Goal: Entertainment & Leisure: Consume media (video, audio)

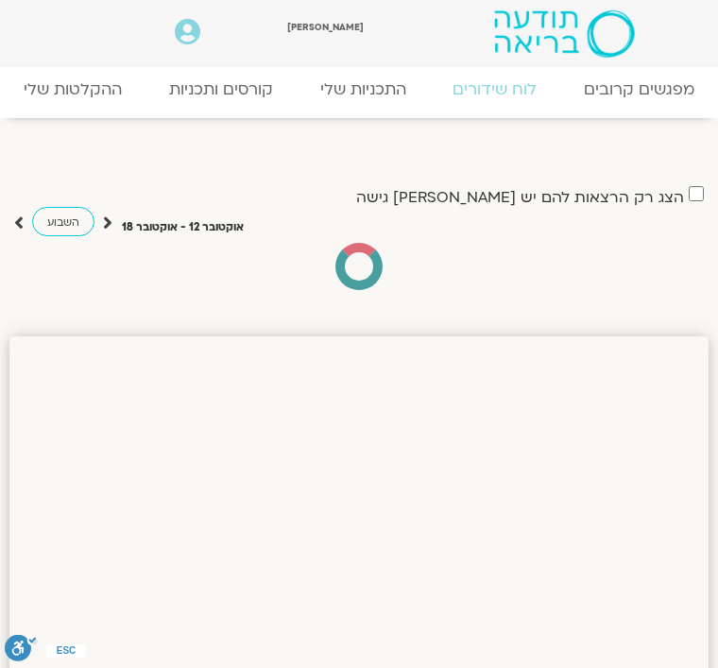
click at [55, 100] on link "ההקלטות שלי" at bounding box center [73, 89] width 146 height 39
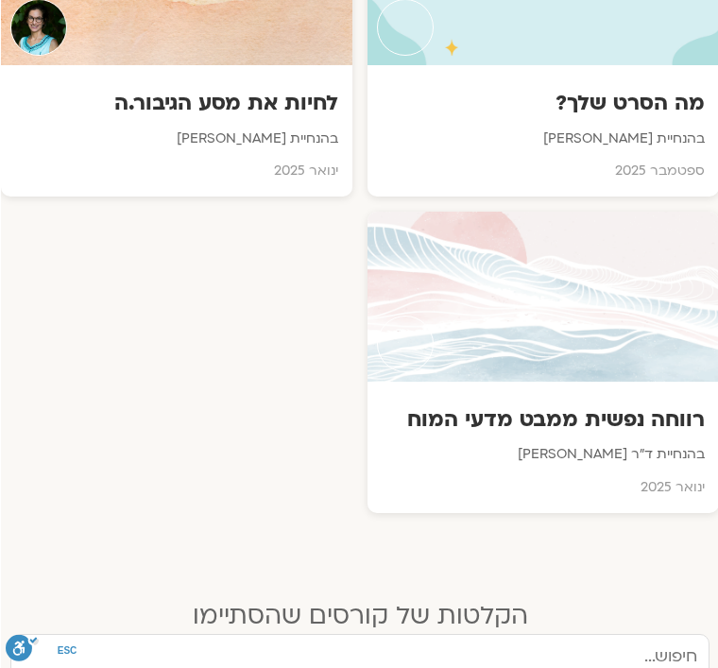
scroll to position [3720, -1]
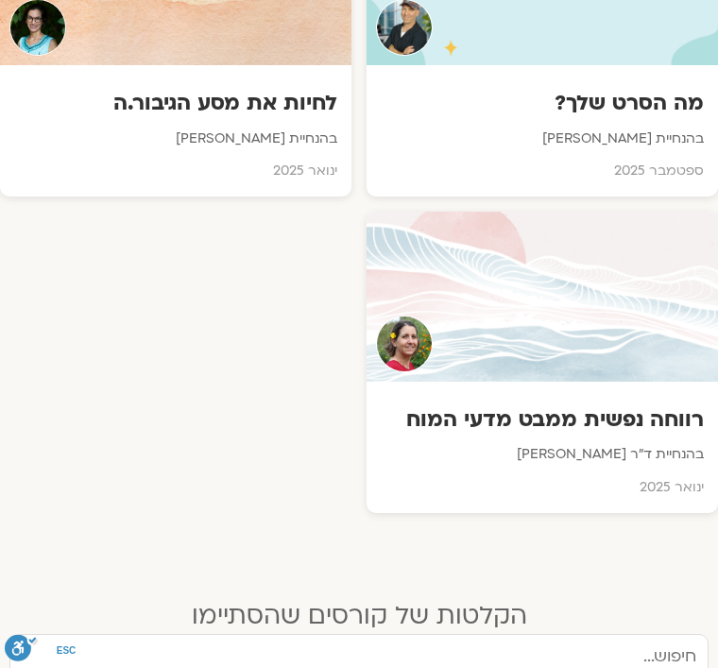
click at [496, 267] on div at bounding box center [543, 297] width 352 height 170
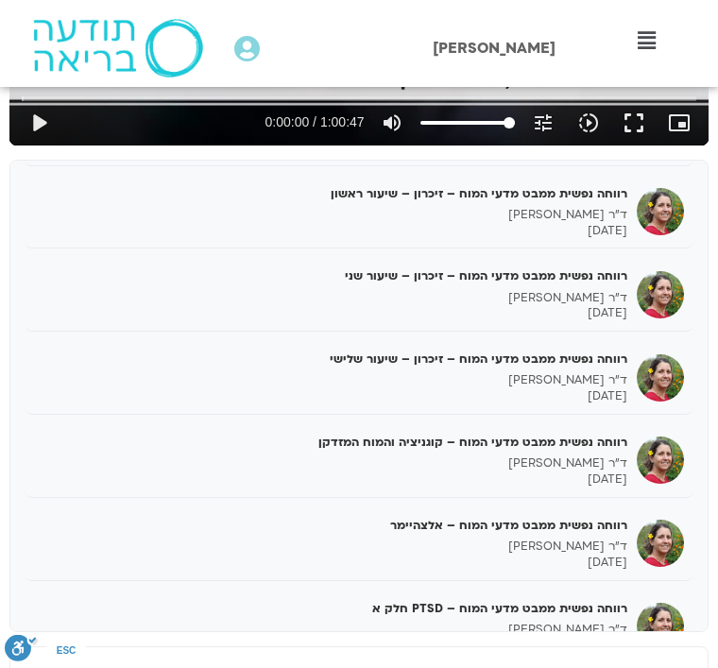
scroll to position [2321, 0]
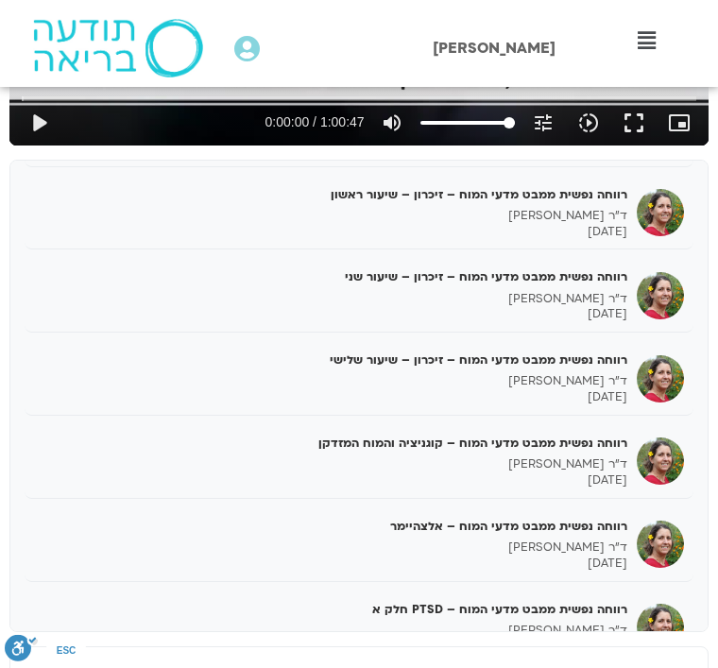
click at [419, 601] on h5 "רווחה נפשית ממבט מדעי המוח – PTSD חלק א" at bounding box center [330, 609] width 593 height 17
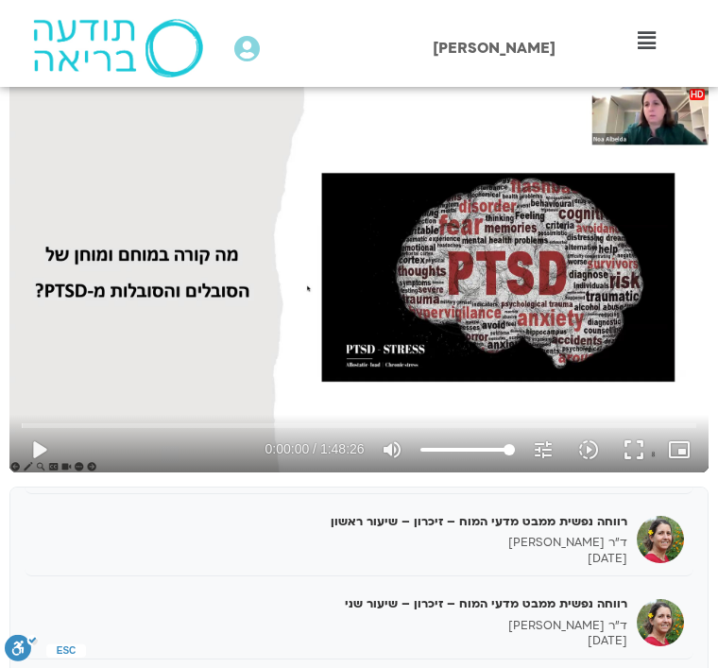
scroll to position [249, 0]
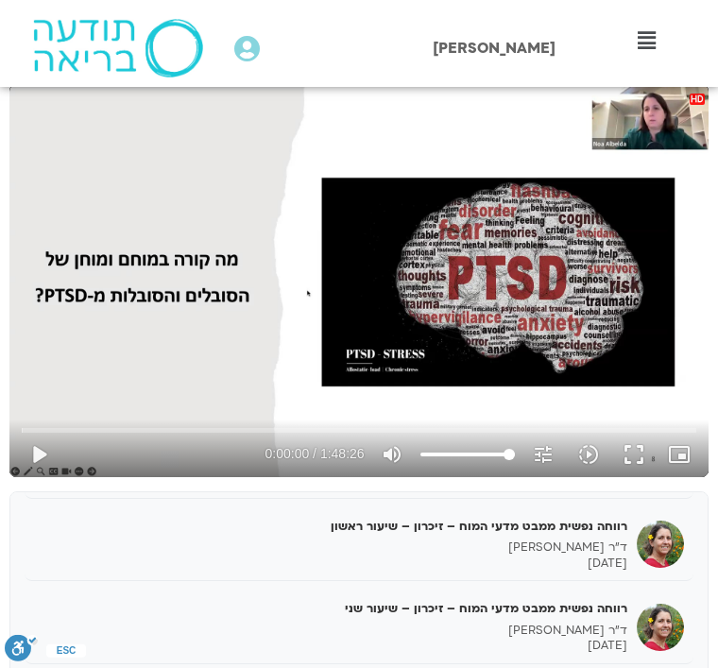
click at [31, 450] on button "play_arrow" at bounding box center [38, 454] width 45 height 45
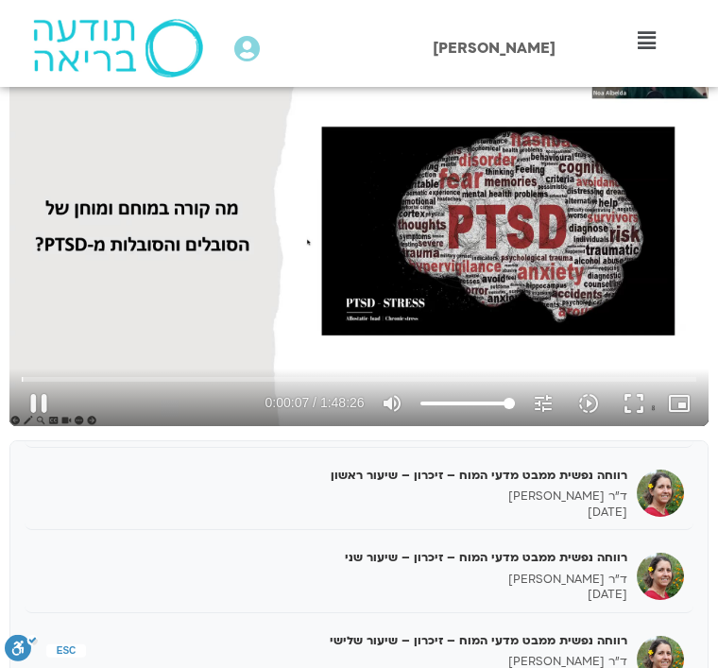
scroll to position [302, 0]
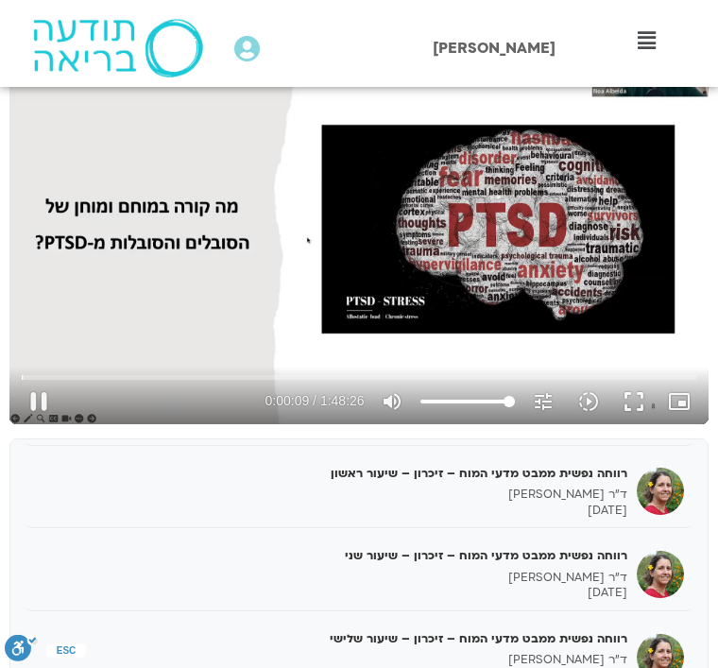
click at [629, 409] on button "fullscreen" at bounding box center [633, 401] width 45 height 45
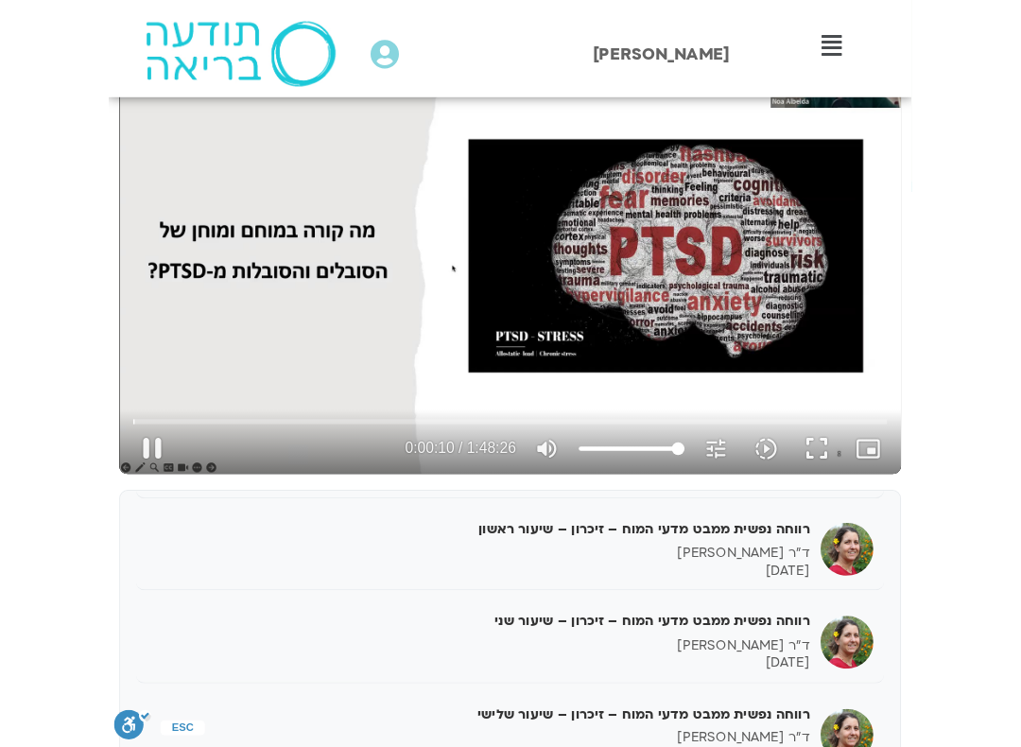
scroll to position [19, 0]
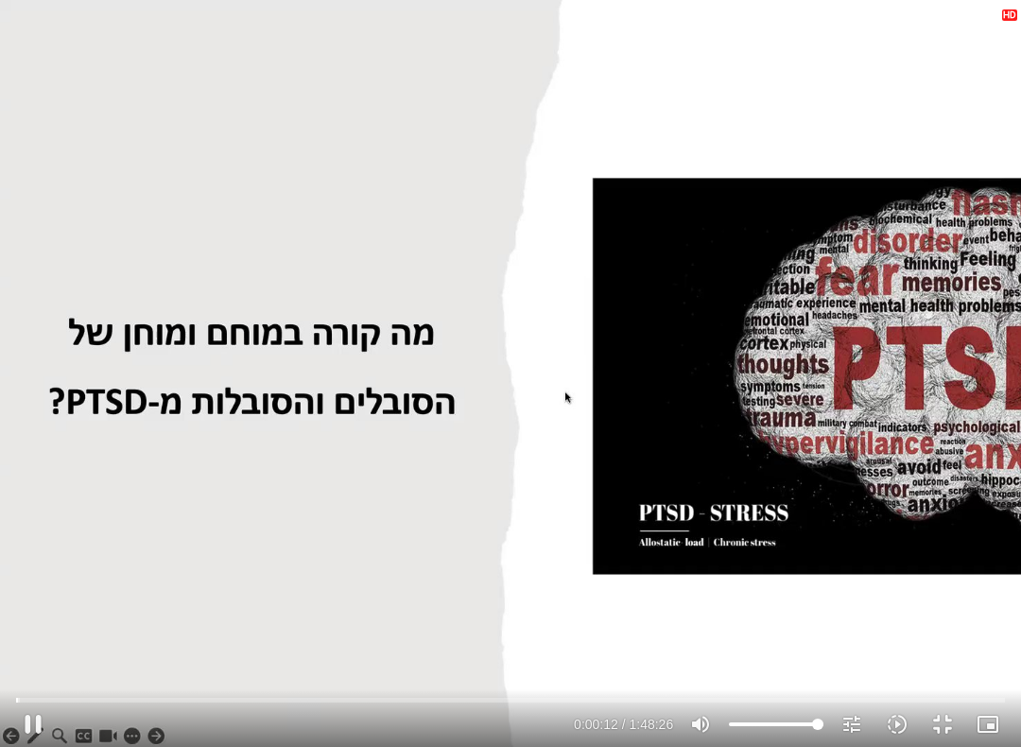
type input "13.0261393560912"
